Goal: Information Seeking & Learning: Learn about a topic

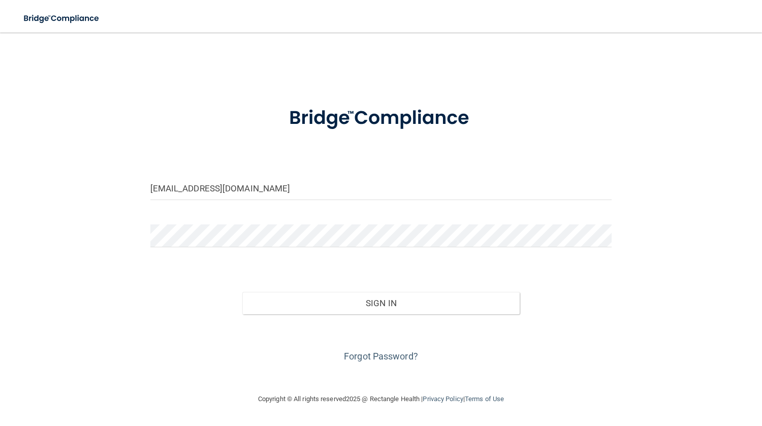
type input "[EMAIL_ADDRESS][DOMAIN_NAME]"
click at [242, 292] on button "Sign In" at bounding box center [380, 303] width 277 height 22
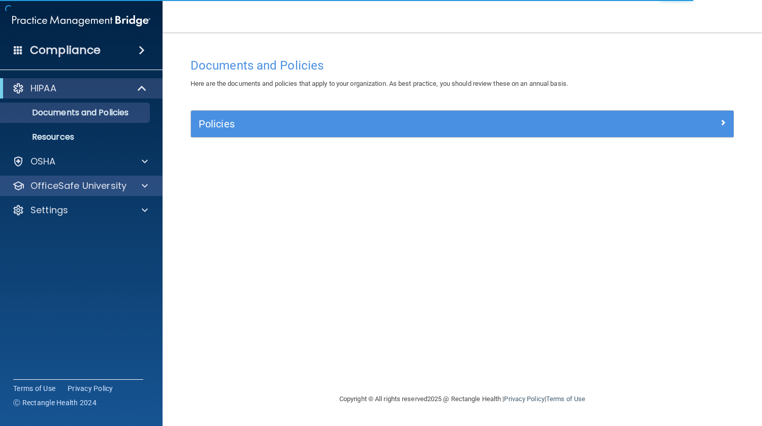
click at [159, 185] on div "OfficeSafe University" at bounding box center [81, 186] width 163 height 20
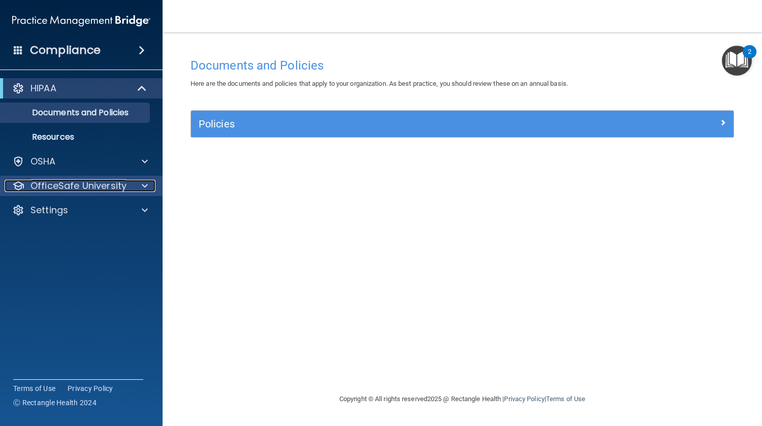
click at [146, 186] on span at bounding box center [145, 186] width 6 height 12
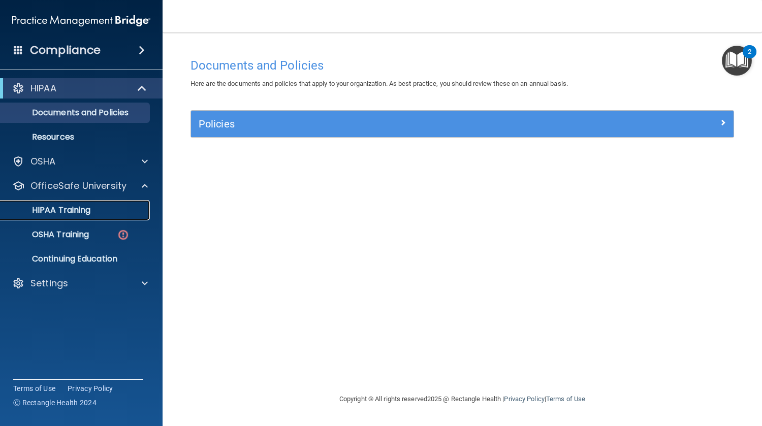
click at [123, 213] on div "HIPAA Training" at bounding box center [76, 210] width 139 height 10
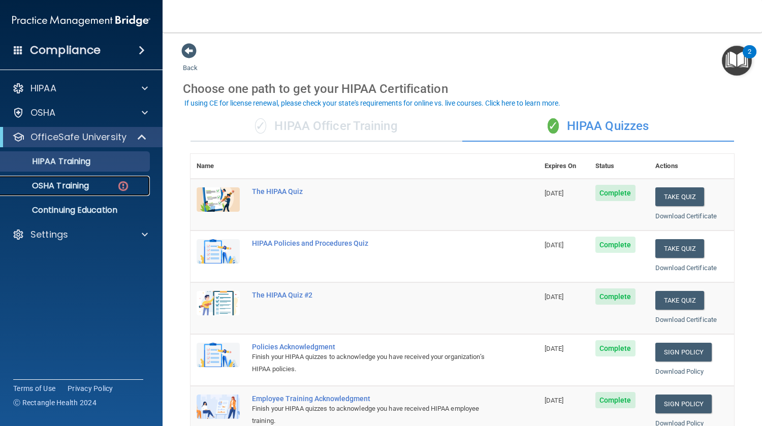
click at [98, 180] on link "OSHA Training" at bounding box center [70, 186] width 160 height 20
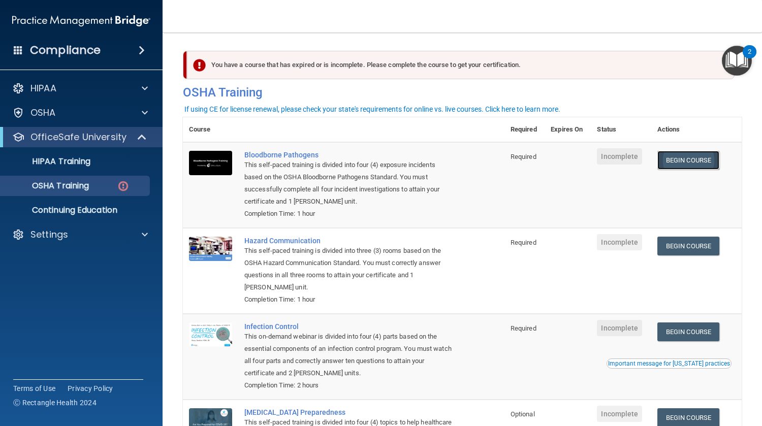
click at [694, 163] on link "Begin Course" at bounding box center [689, 160] width 62 height 19
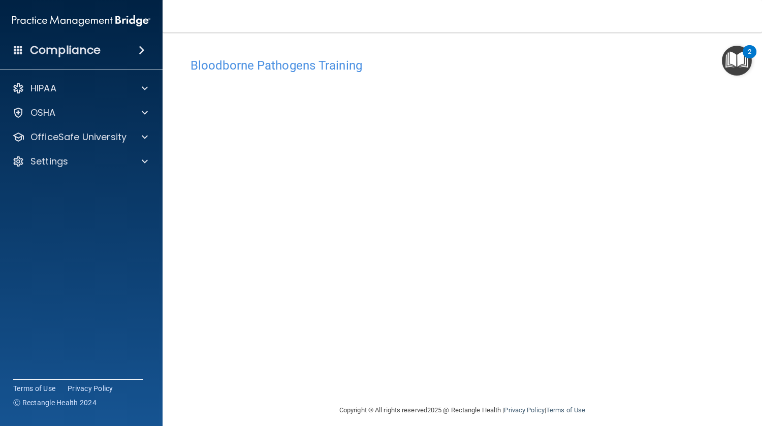
scroll to position [9, 0]
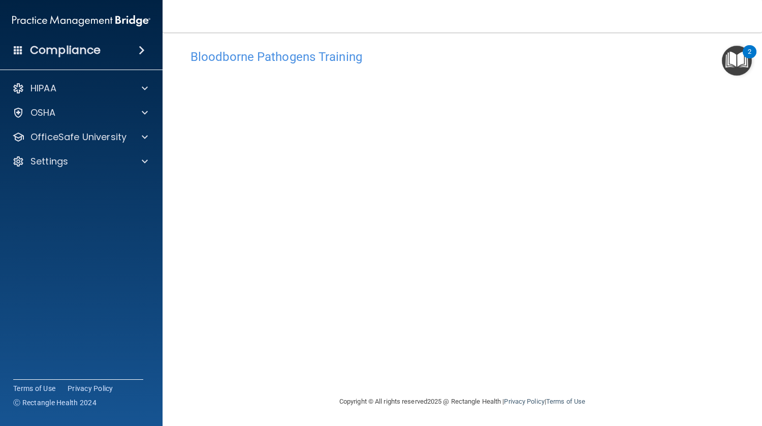
click at [638, 47] on div "Bloodborne Pathogens Training" at bounding box center [462, 56] width 559 height 25
click at [606, 66] on div "Bloodborne Pathogens Training" at bounding box center [462, 56] width 559 height 25
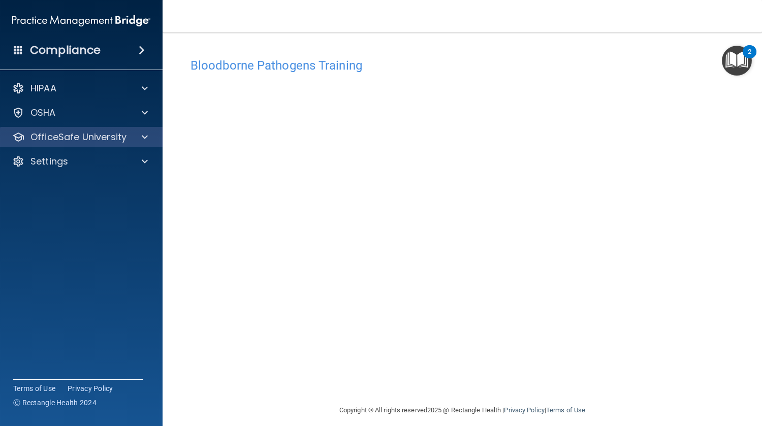
click at [141, 130] on div "OfficeSafe University" at bounding box center [81, 137] width 163 height 20
click at [143, 142] on span at bounding box center [145, 137] width 6 height 12
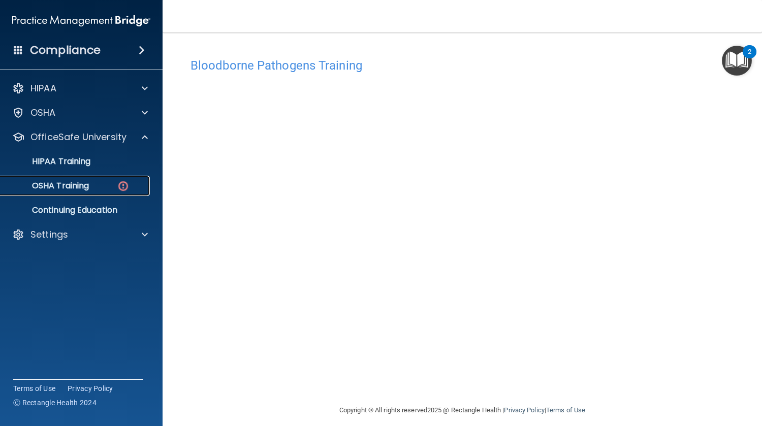
click at [77, 187] on p "OSHA Training" at bounding box center [48, 186] width 82 height 10
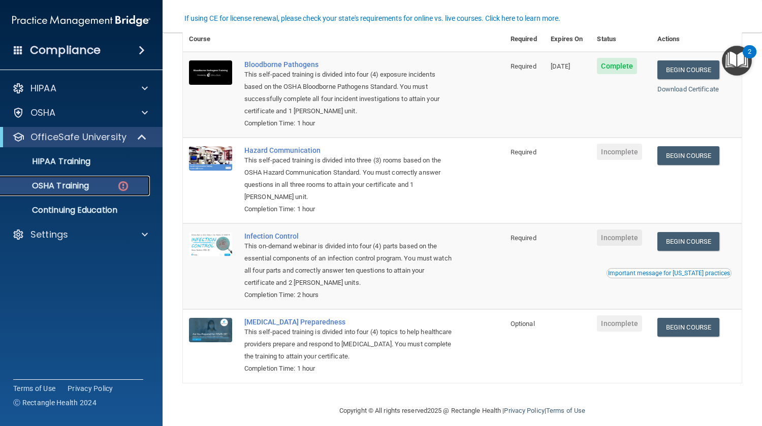
scroll to position [92, 0]
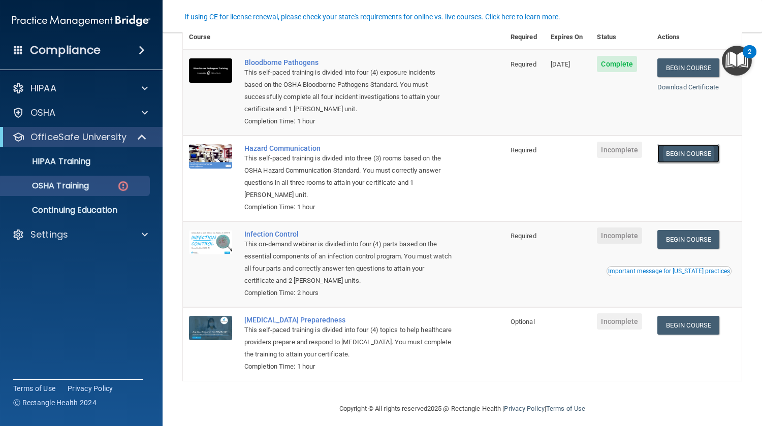
click at [681, 151] on link "Begin Course" at bounding box center [689, 153] width 62 height 19
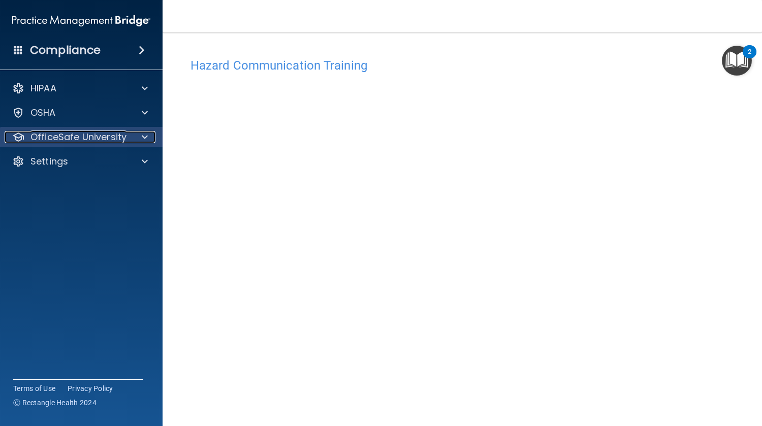
click at [141, 137] on div at bounding box center [143, 137] width 25 height 12
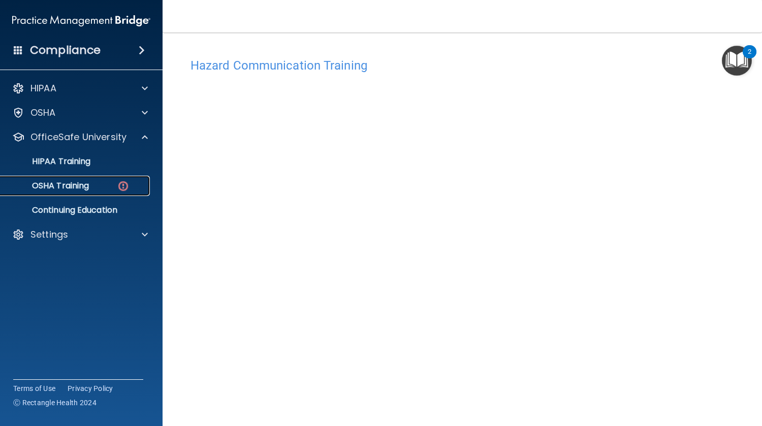
click at [118, 187] on img at bounding box center [123, 186] width 13 height 13
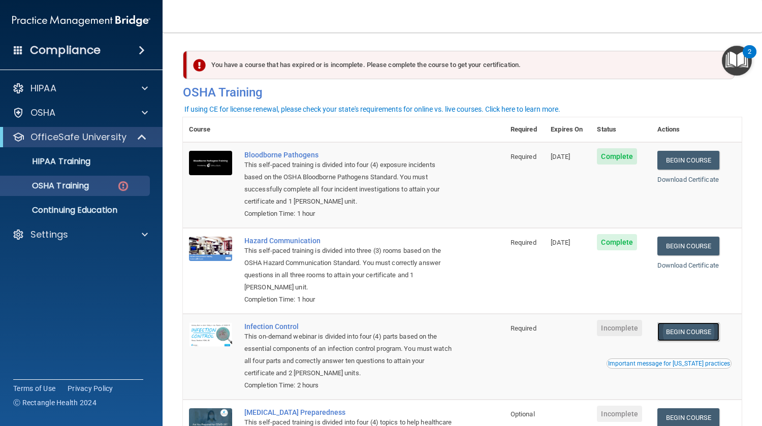
click at [694, 332] on link "Begin Course" at bounding box center [689, 332] width 62 height 19
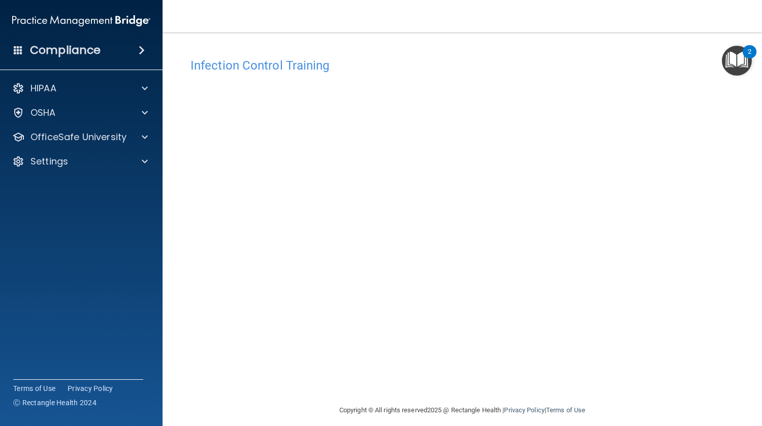
scroll to position [9, 0]
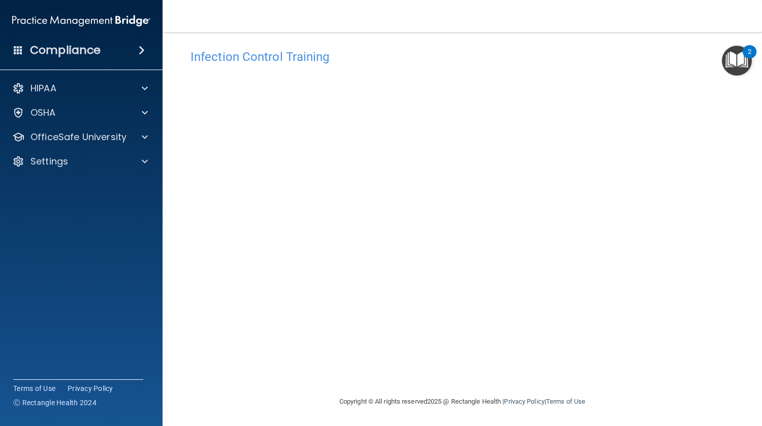
click at [129, 125] on div "HIPAA Documents and Policies Report an Incident Business Associates Emergency P…" at bounding box center [81, 127] width 163 height 106
click at [141, 140] on div at bounding box center [143, 137] width 25 height 12
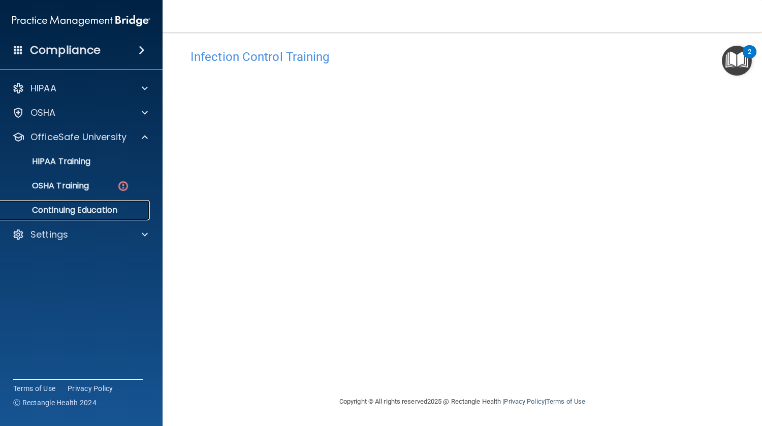
click at [101, 201] on link "Continuing Education" at bounding box center [70, 210] width 160 height 20
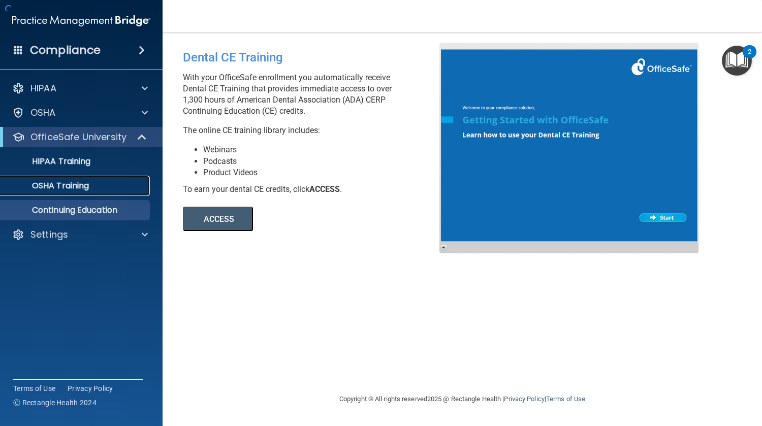
click at [99, 188] on div "OSHA Training" at bounding box center [76, 186] width 139 height 10
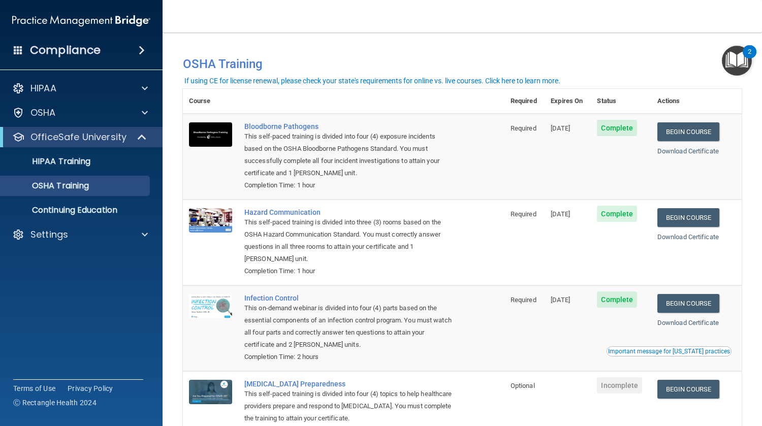
click at [197, 204] on td at bounding box center [210, 243] width 55 height 86
click at [61, 172] on ul "HIPAA Training OSHA Training Continuing Education" at bounding box center [82, 183] width 184 height 73
click at [68, 161] on p "HIPAA Training" at bounding box center [49, 162] width 84 height 10
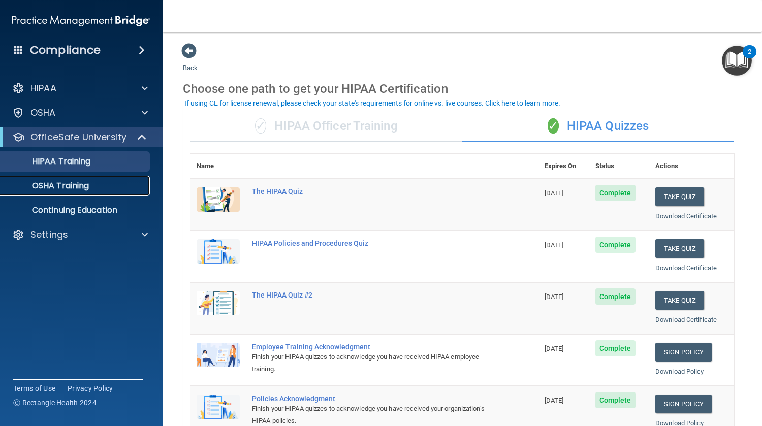
click at [92, 188] on div "OSHA Training" at bounding box center [76, 186] width 139 height 10
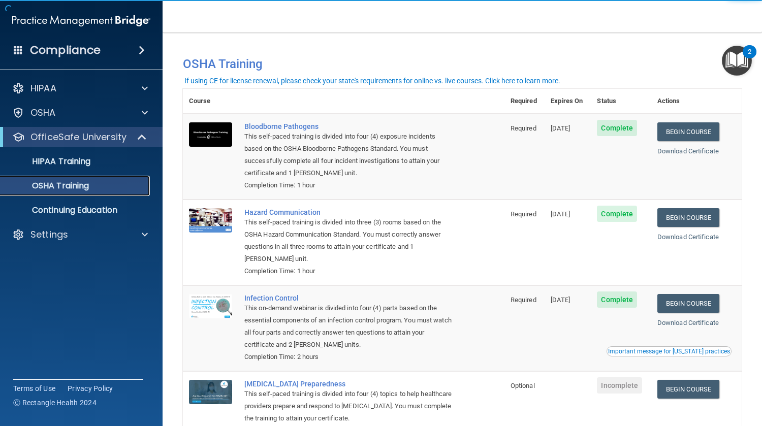
scroll to position [74, 0]
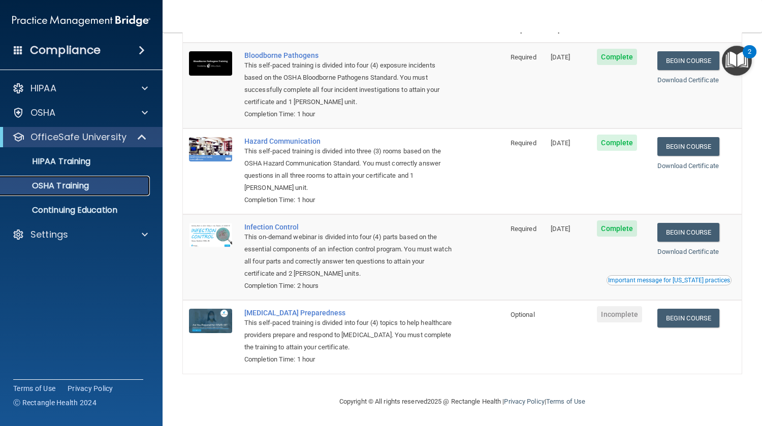
click at [81, 192] on link "OSHA Training" at bounding box center [70, 186] width 160 height 20
click at [83, 207] on p "Continuing Education" at bounding box center [76, 210] width 139 height 10
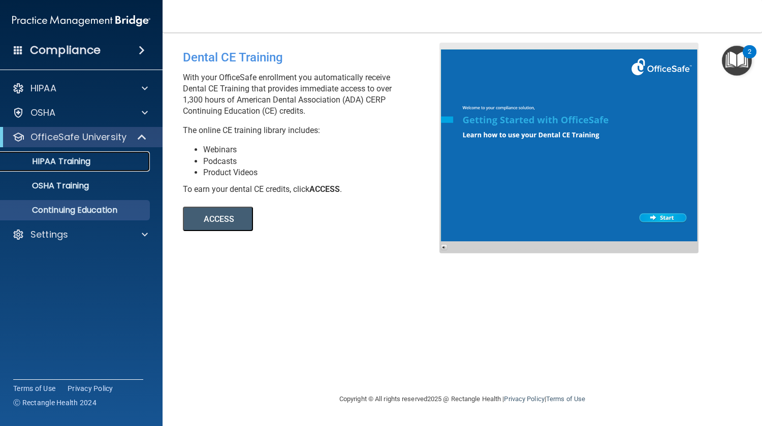
click at [68, 151] on link "HIPAA Training" at bounding box center [70, 161] width 160 height 20
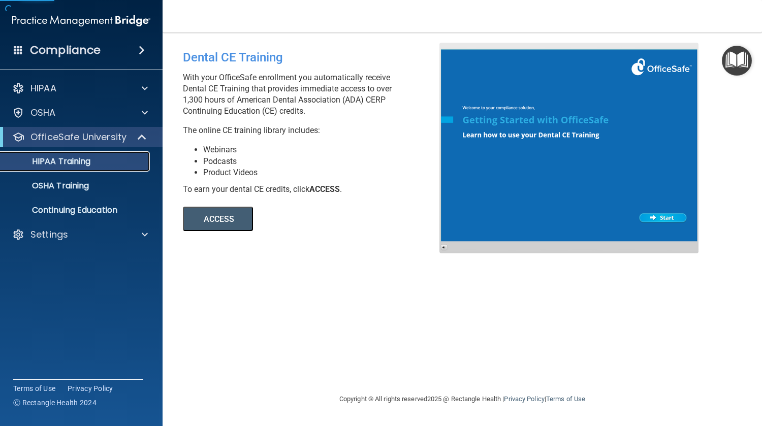
click at [68, 151] on link "HIPAA Training" at bounding box center [70, 161] width 160 height 20
